Goal: Task Accomplishment & Management: Use online tool/utility

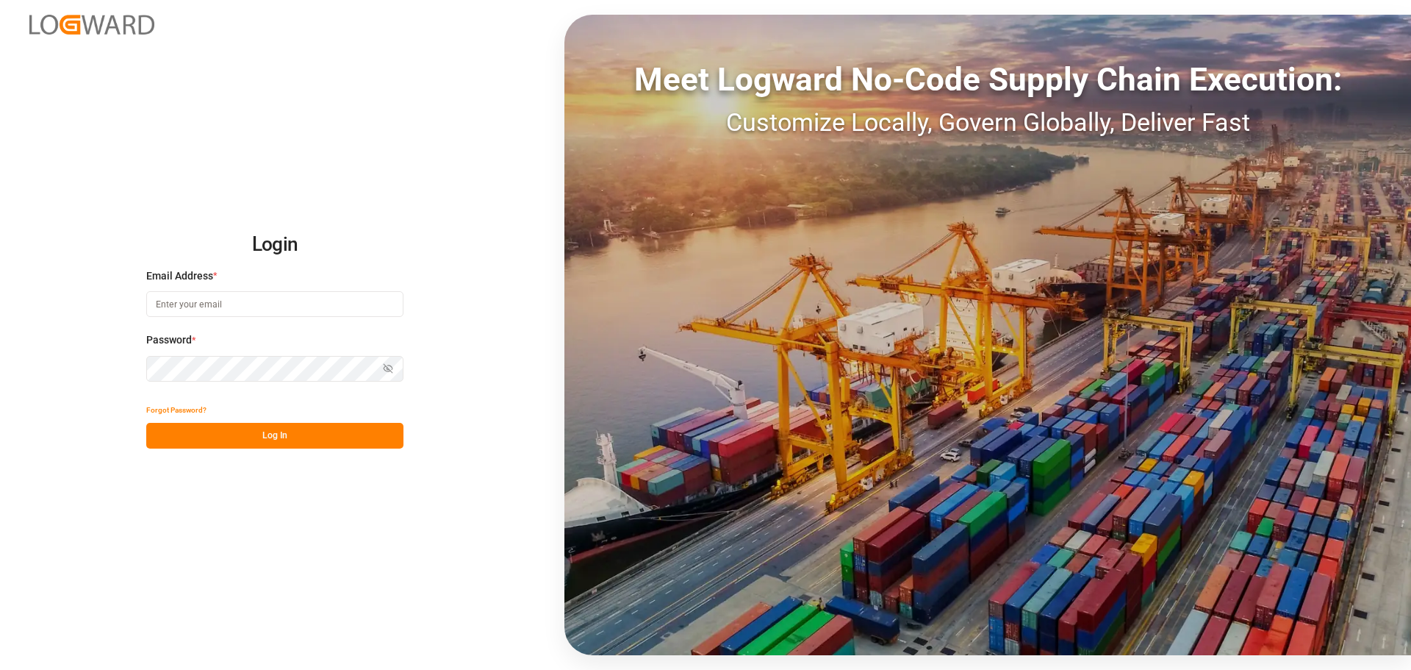
type input "[PERSON_NAME][EMAIL_ADDRESS][PERSON_NAME][DOMAIN_NAME]"
click at [337, 443] on button "Log In" at bounding box center [274, 436] width 257 height 26
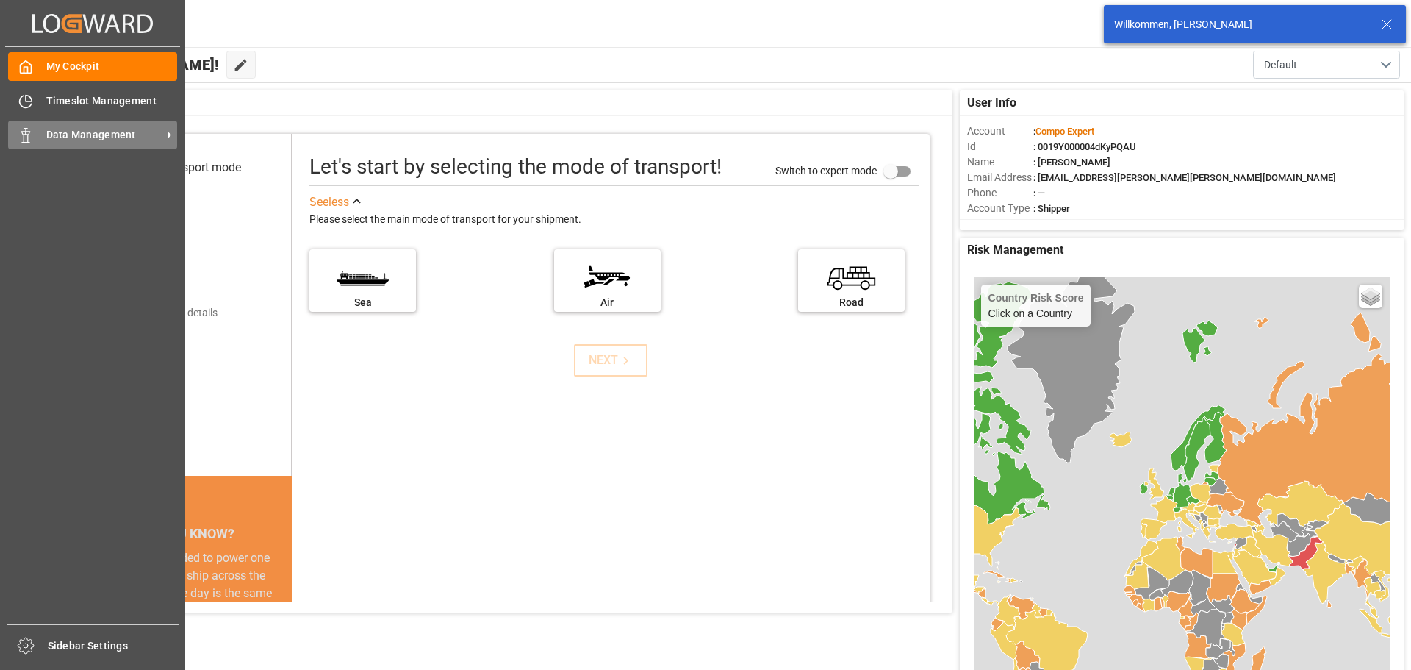
click at [41, 124] on div "Data Management Data Management" at bounding box center [92, 135] width 169 height 29
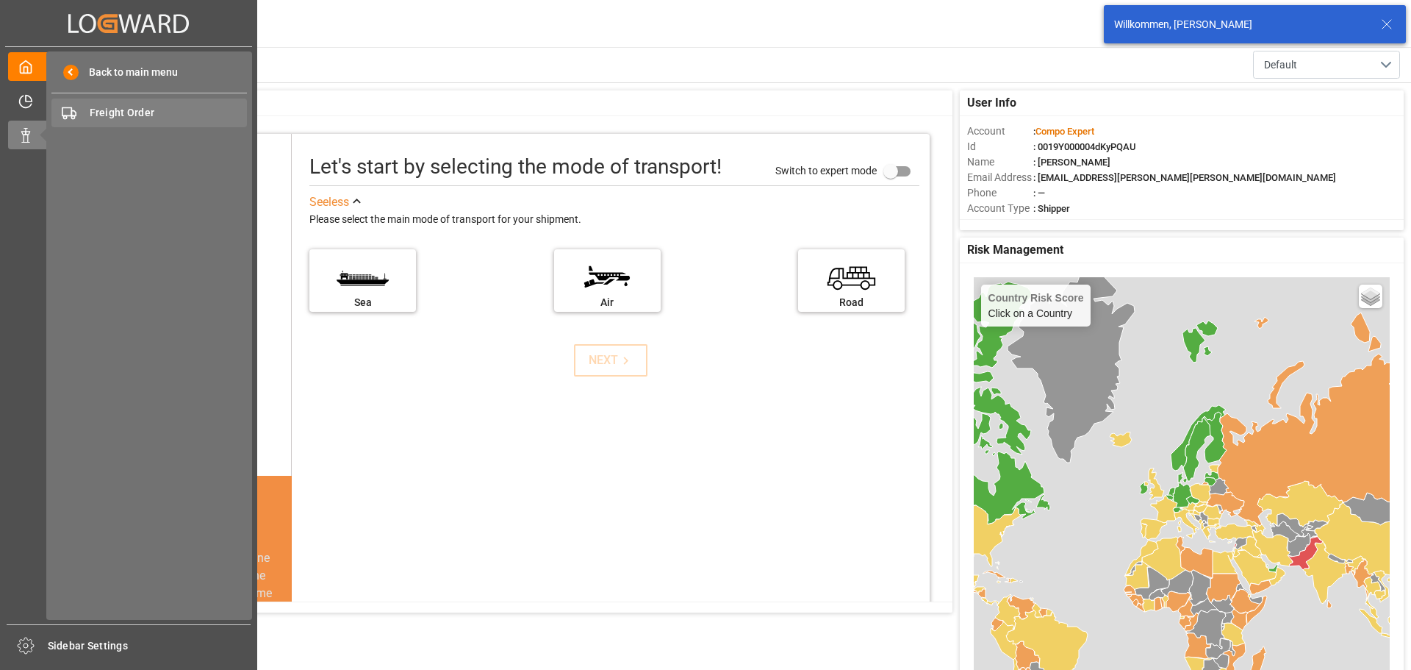
click at [146, 112] on span "Freight Order" at bounding box center [169, 112] width 158 height 15
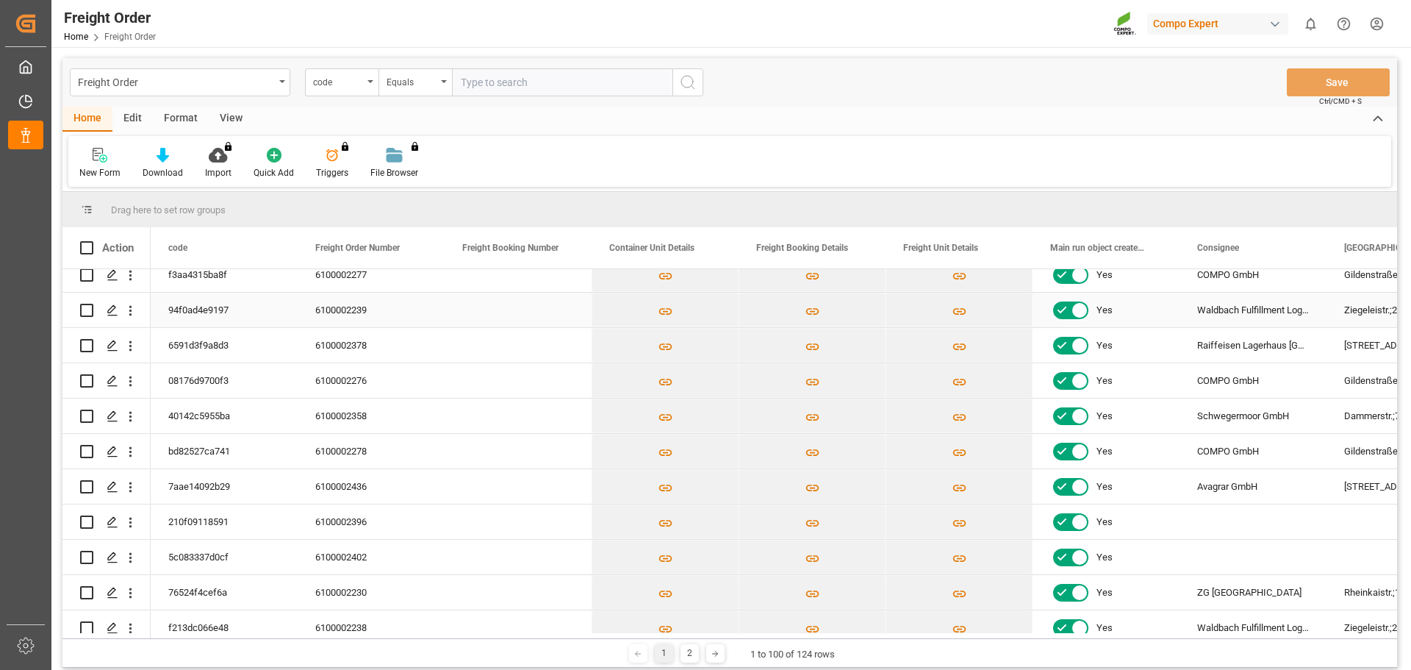
scroll to position [147, 0]
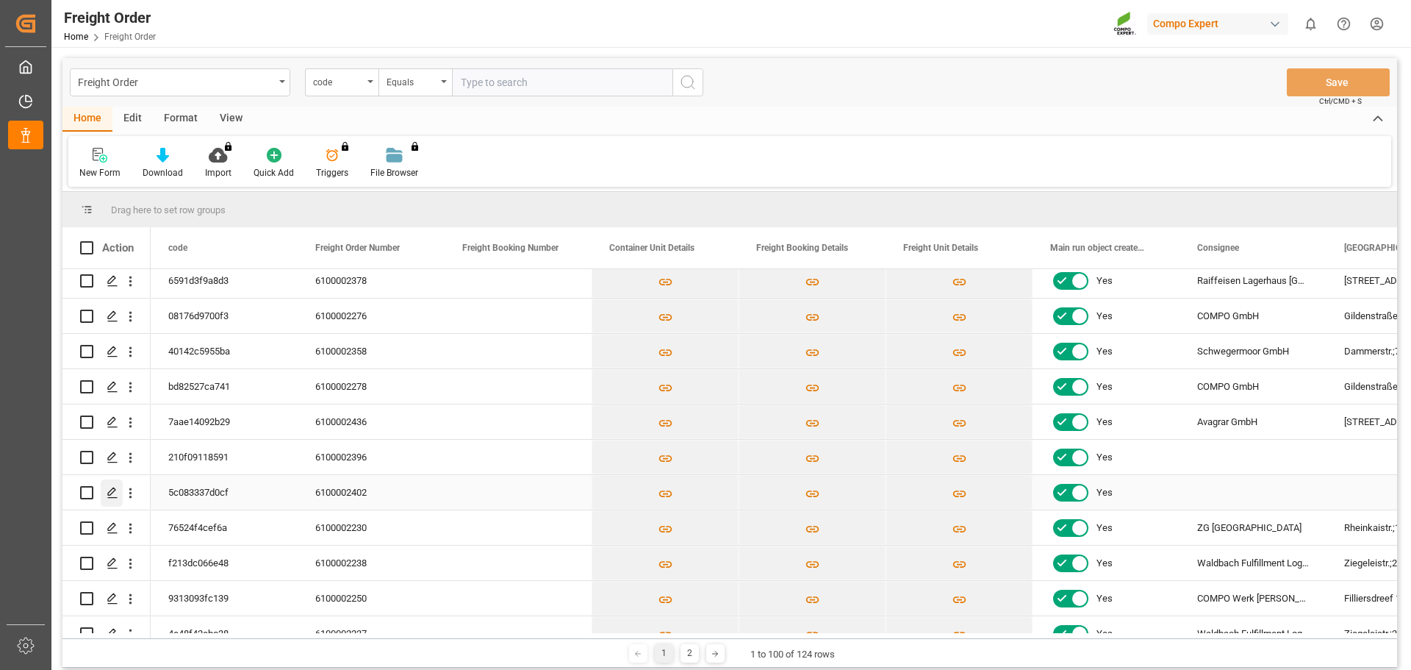
click at [115, 498] on icon "Press SPACE to select this row." at bounding box center [113, 493] width 12 height 12
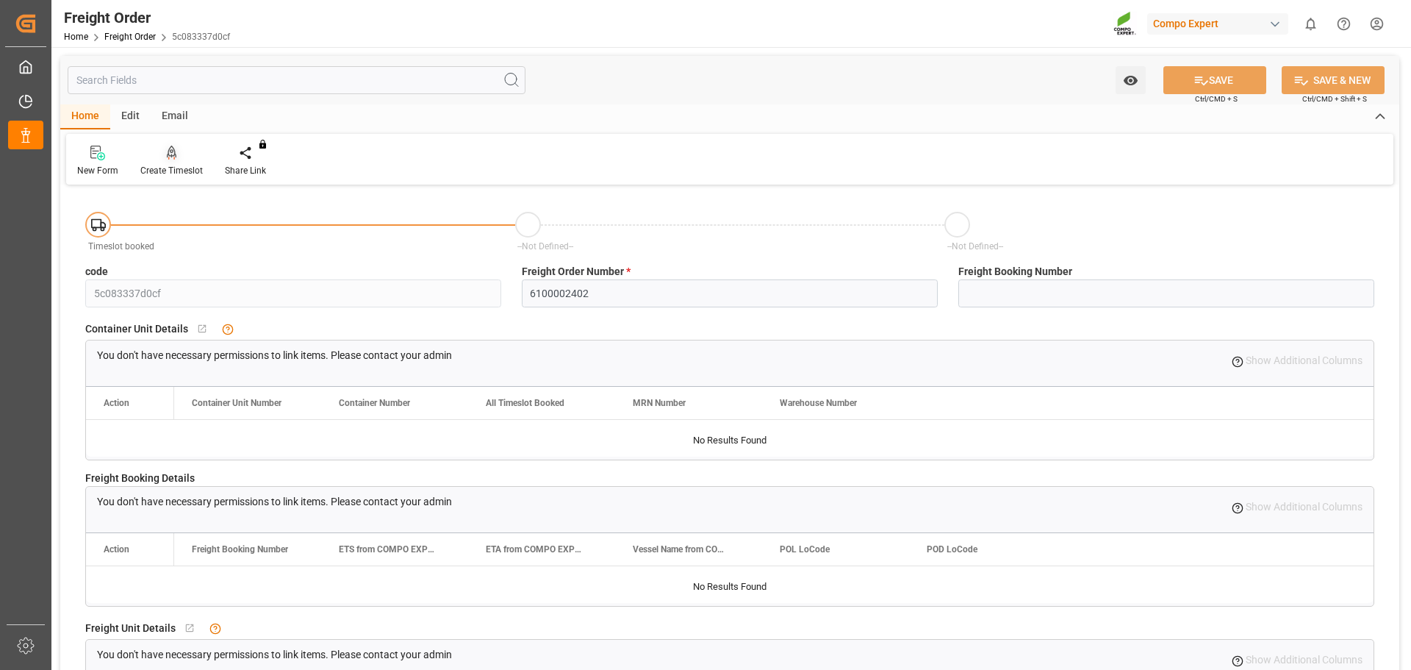
click at [164, 163] on div "Create Timeslot" at bounding box center [171, 161] width 85 height 32
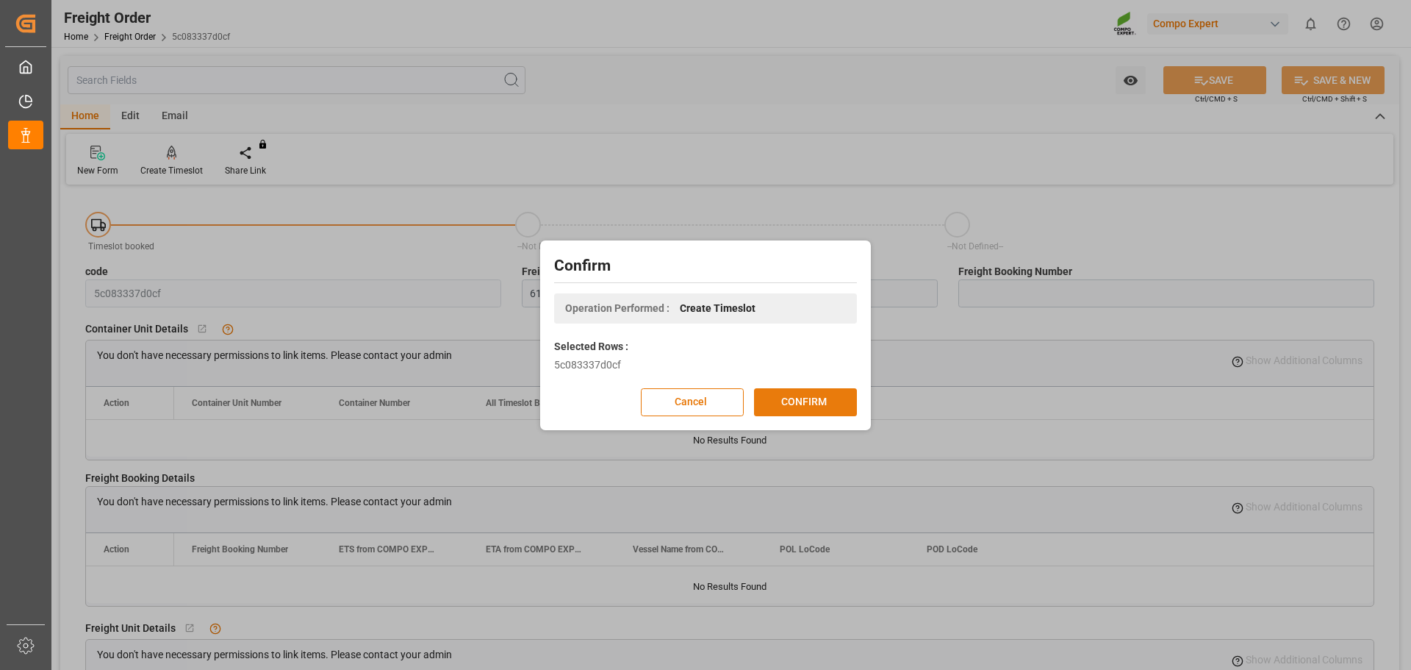
click at [787, 395] on button "CONFIRM" at bounding box center [805, 402] width 103 height 28
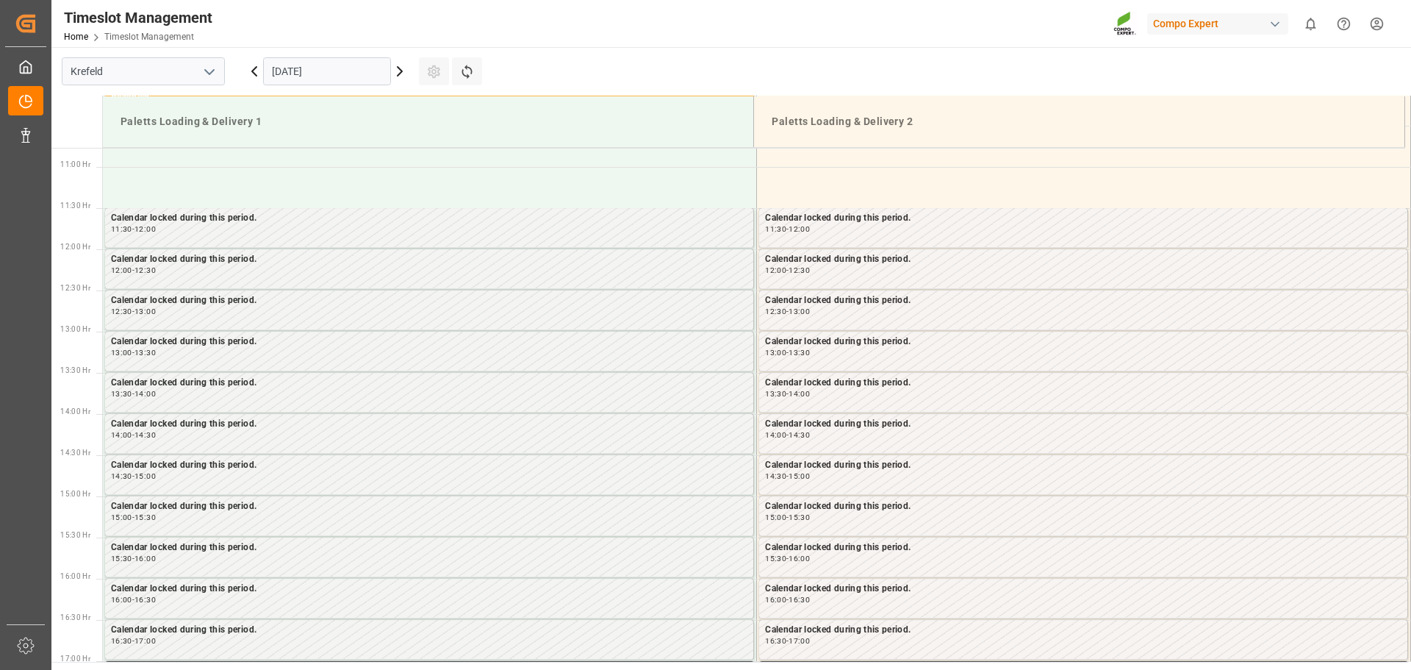
scroll to position [896, 0]
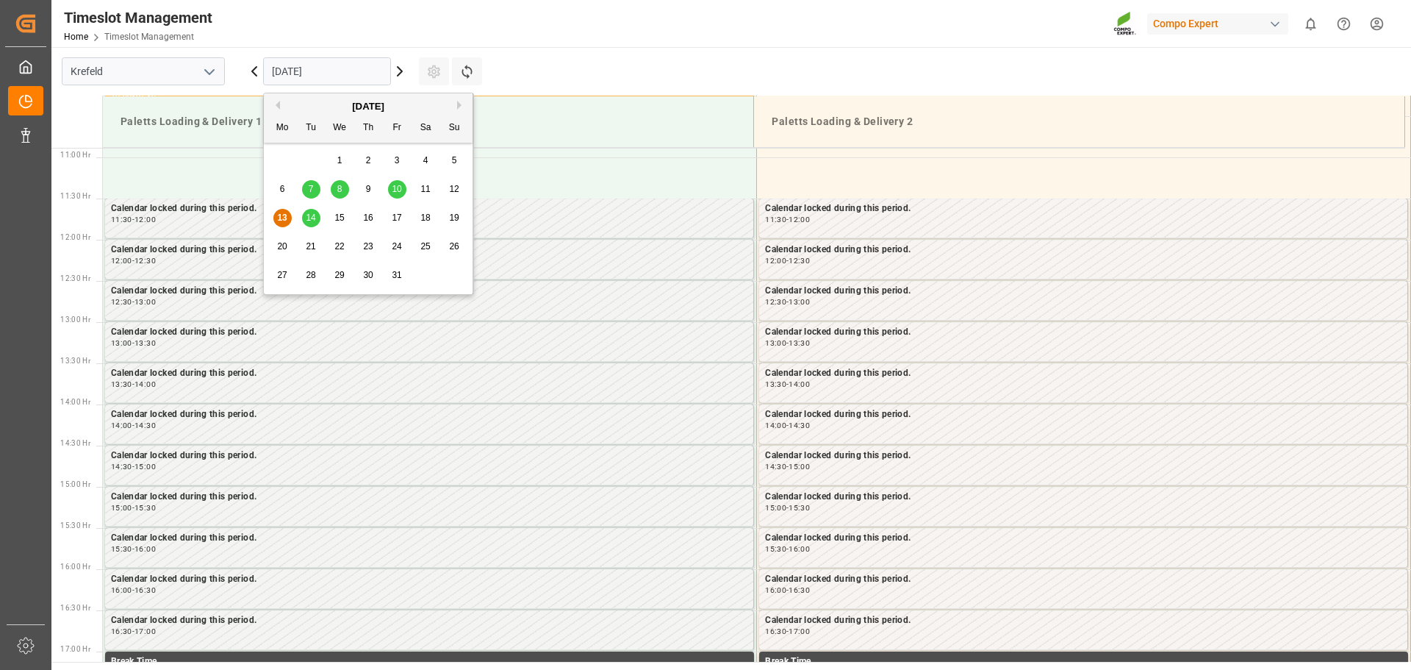
click at [348, 76] on input "13.10.2025" at bounding box center [327, 71] width 128 height 28
click at [335, 221] on span "15" at bounding box center [339, 217] width 10 height 10
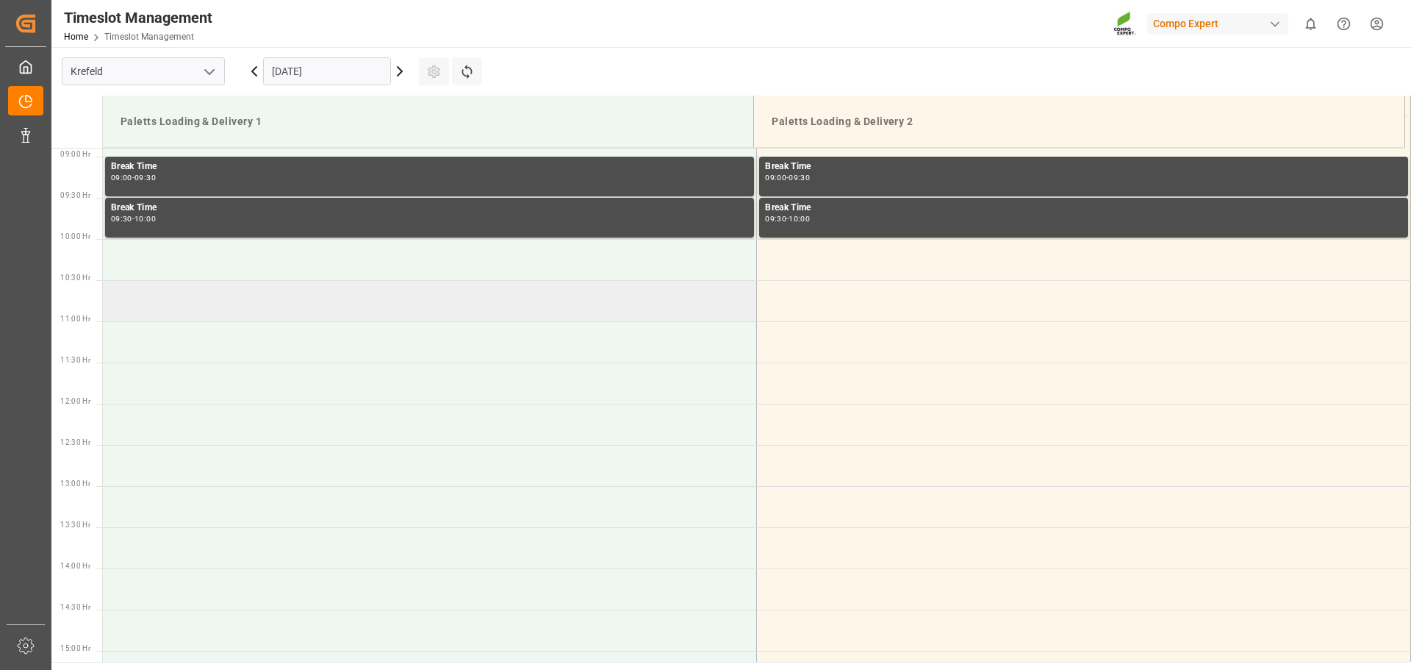
scroll to position [749, 0]
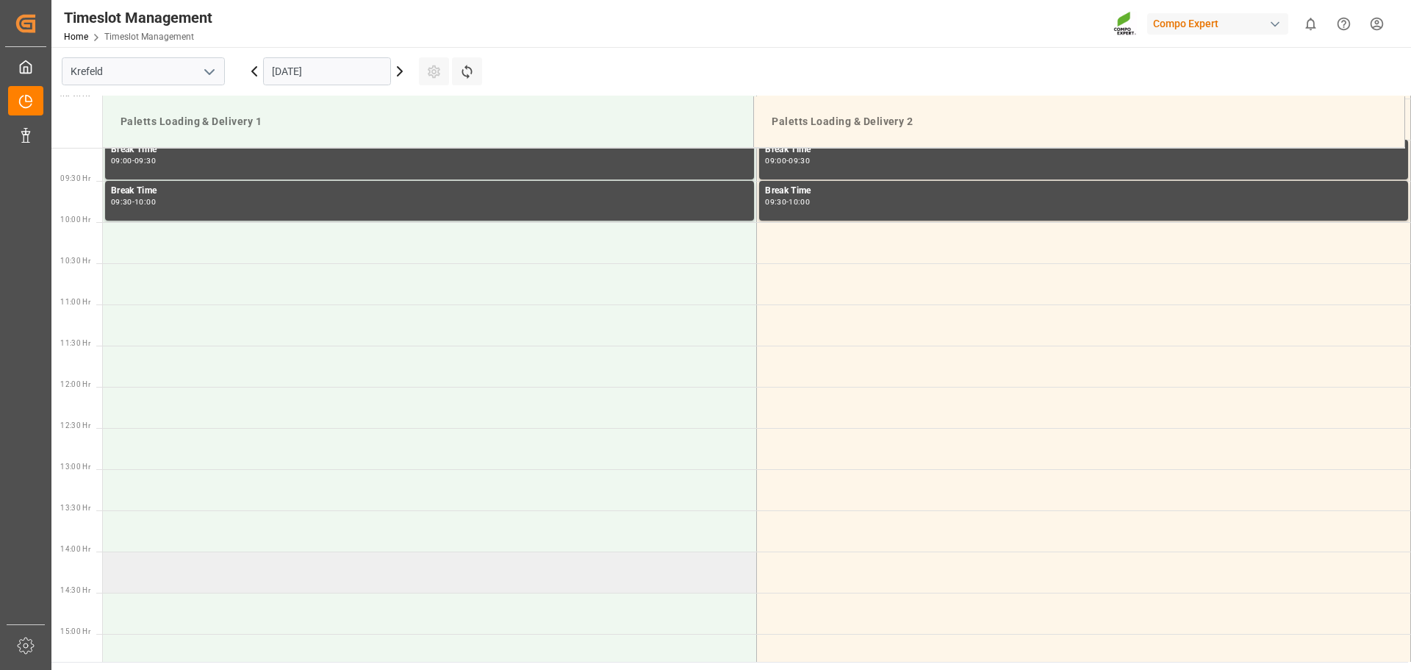
click at [346, 560] on td at bounding box center [430, 571] width 654 height 41
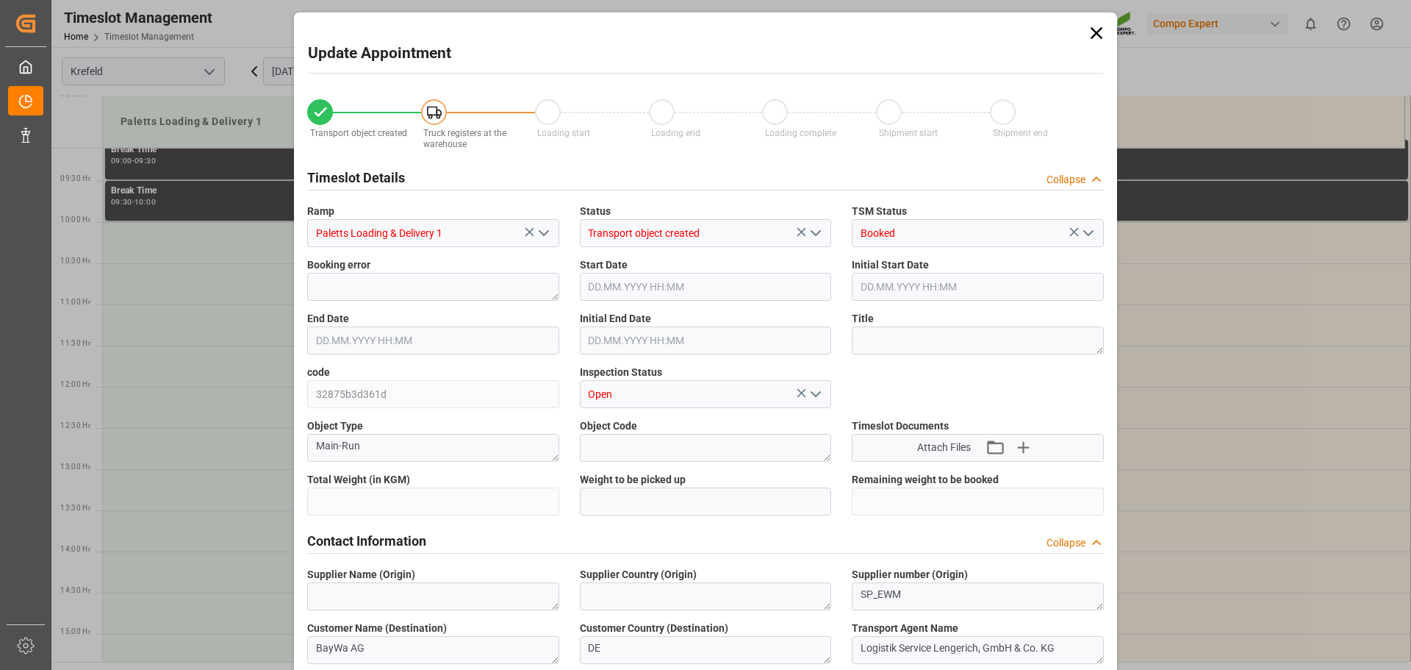
type input "20419.2"
type input "0"
type input "15.10.2025 14:00"
type input "15.10.2025 14:30"
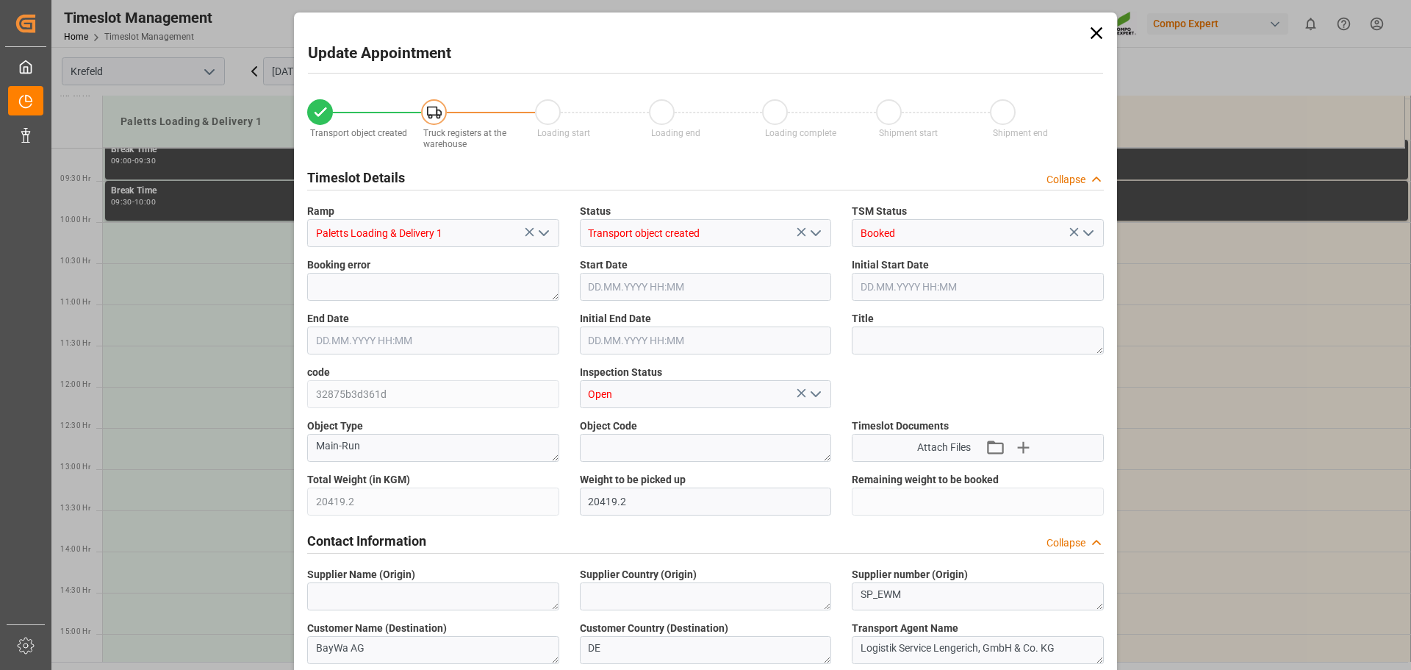
type input "09.10.2025 12:01"
type input "13.10.2025 10:01"
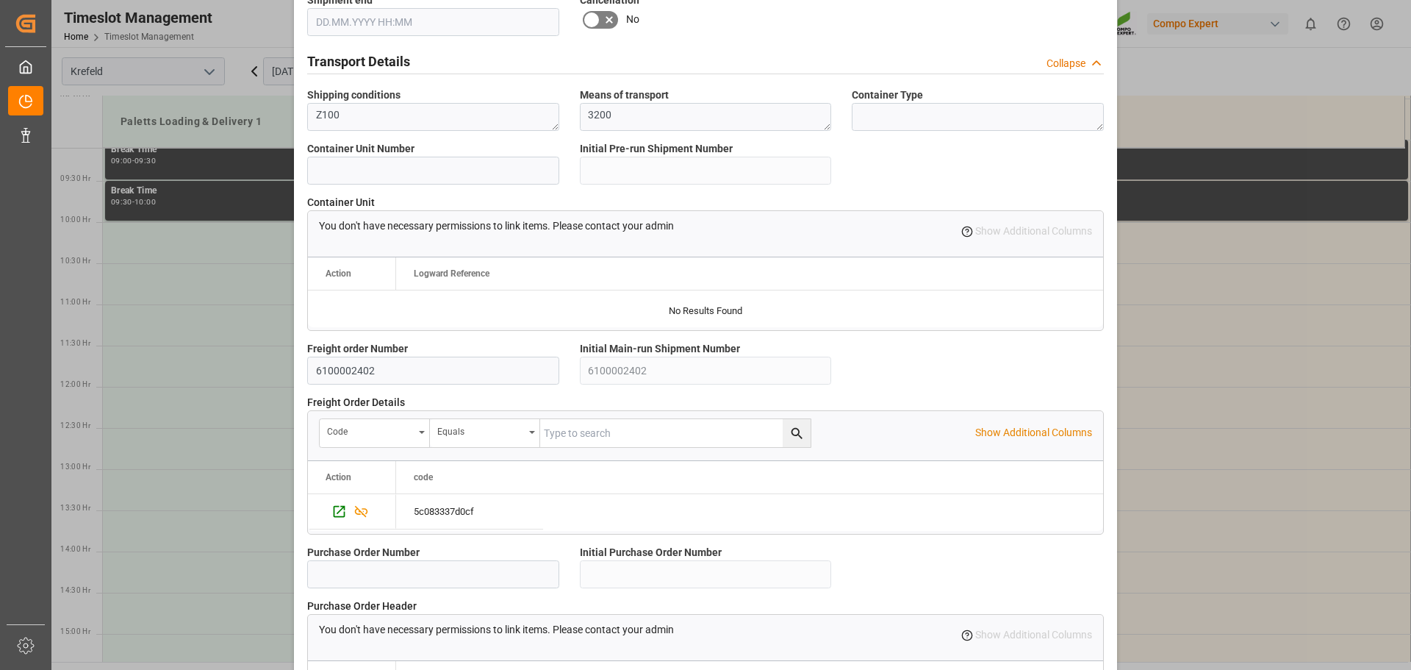
scroll to position [1265, 0]
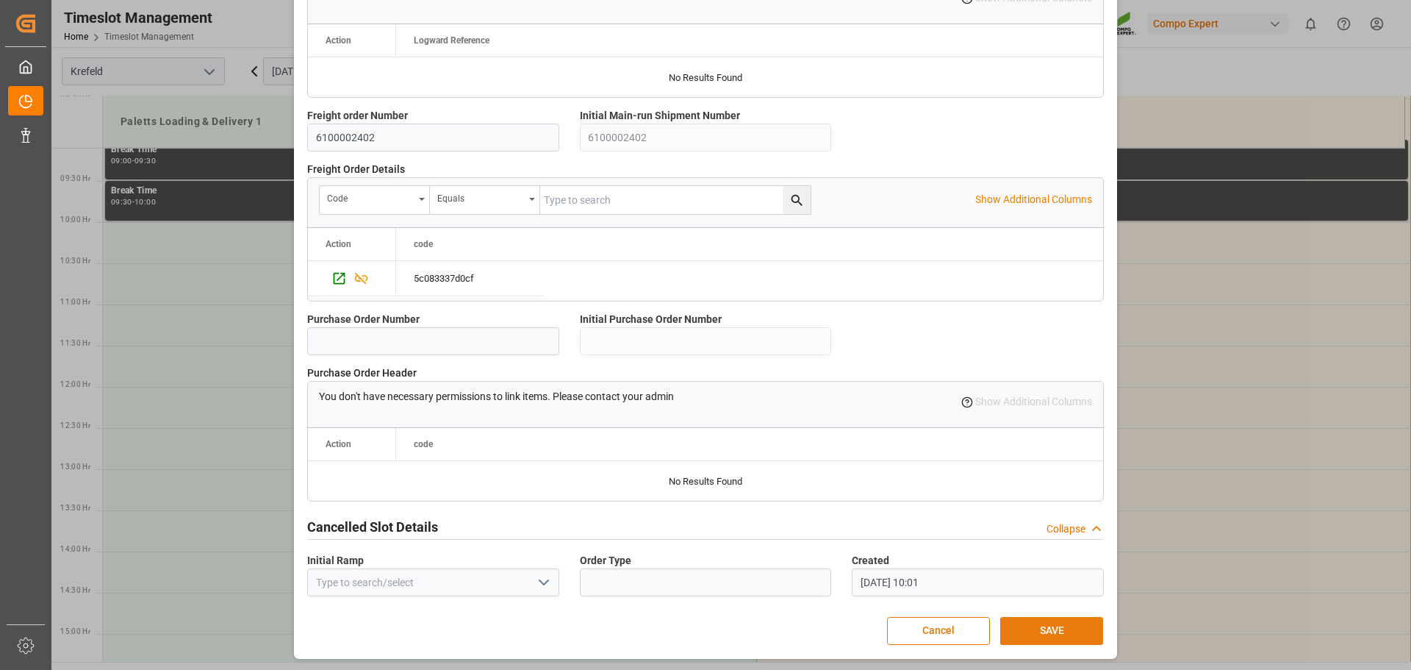
click at [1022, 623] on button "SAVE" at bounding box center [1051, 631] width 103 height 28
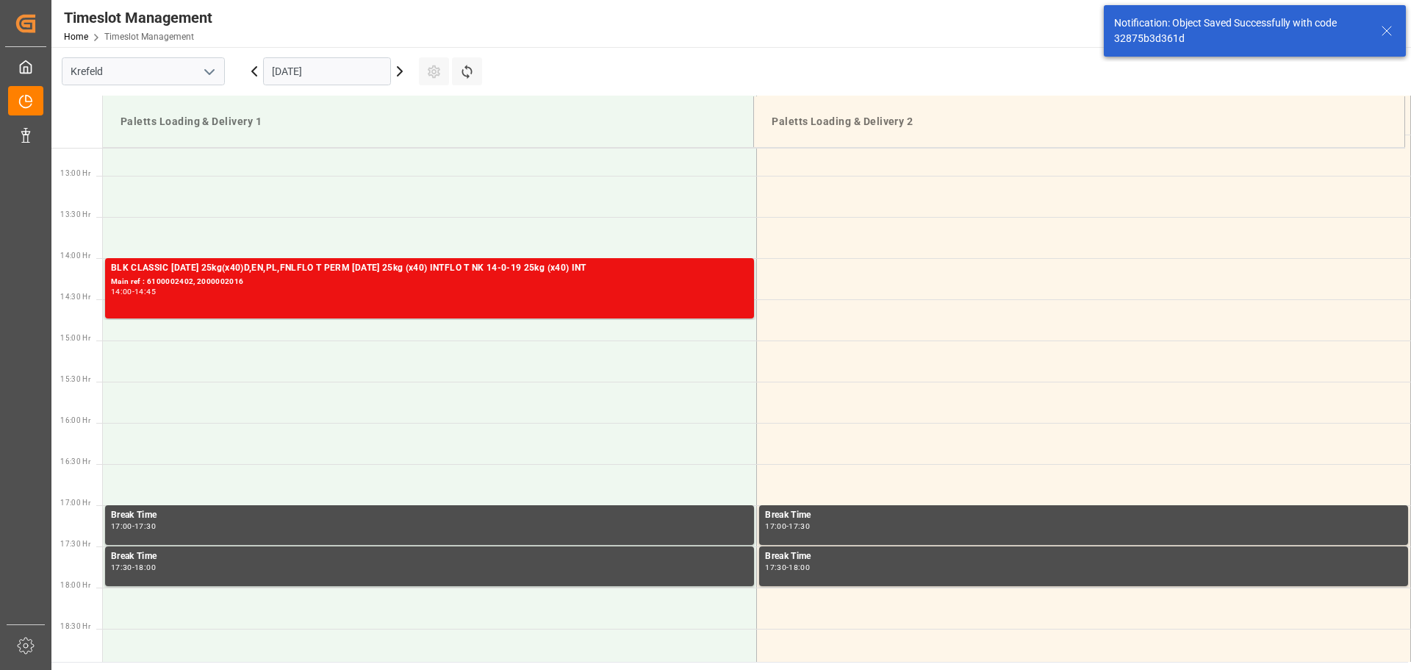
scroll to position [1061, 0]
